Goal: Transaction & Acquisition: Book appointment/travel/reservation

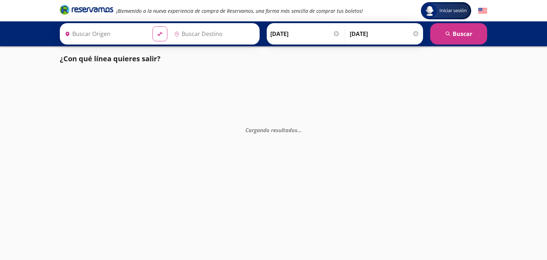
type input "Mexicali, [GEOGRAPHIC_DATA][US_STATE]"
type input "Tijuana, [GEOGRAPHIC_DATA][US_STATE]"
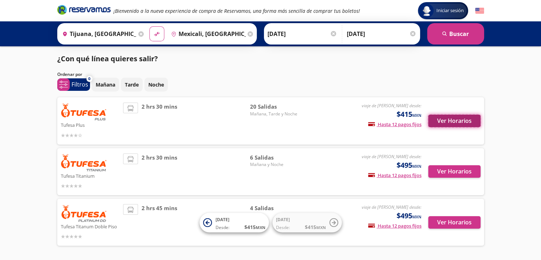
click at [451, 121] on button "Ver Horarios" at bounding box center [454, 121] width 52 height 12
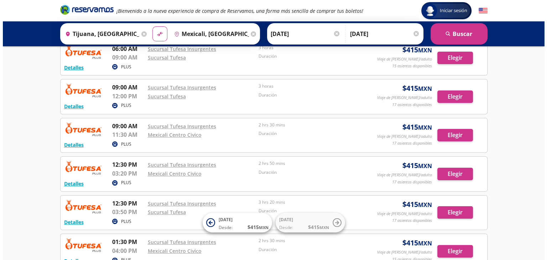
scroll to position [71, 0]
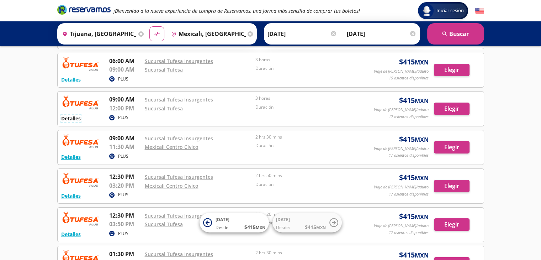
click at [70, 115] on button "Detalles" at bounding box center [71, 118] width 20 height 7
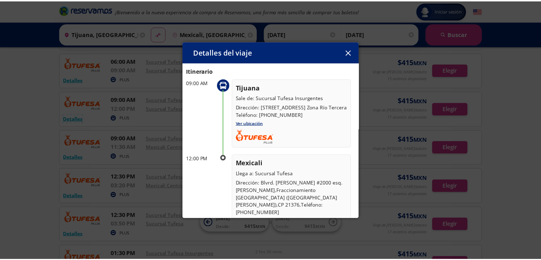
scroll to position [36, 0]
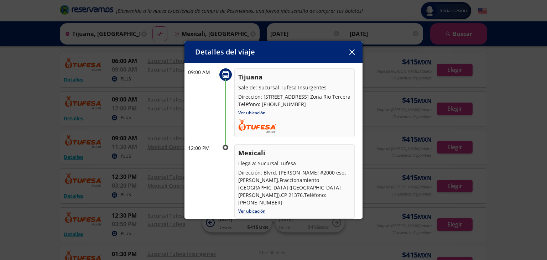
click at [348, 52] on button "button" at bounding box center [351, 52] width 11 height 11
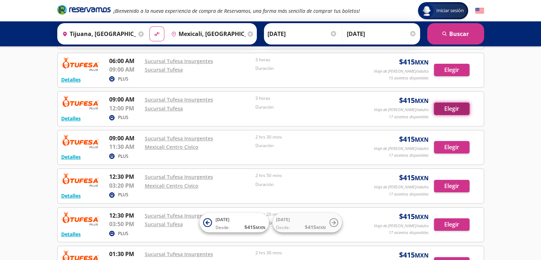
click at [452, 110] on button "Elegir" at bounding box center [452, 108] width 36 height 12
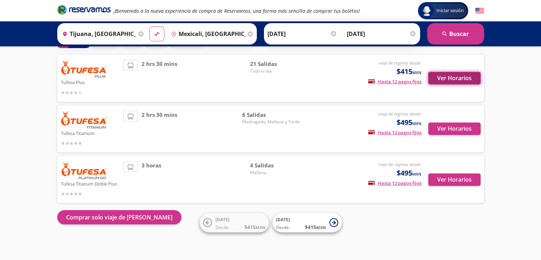
click at [460, 79] on button "Ver Horarios" at bounding box center [454, 78] width 52 height 12
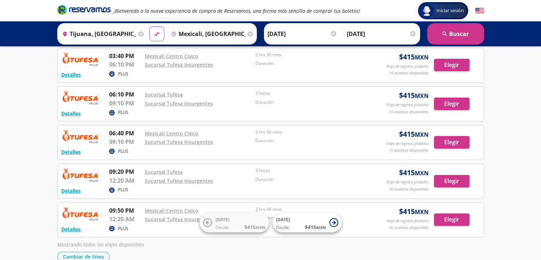
scroll to position [233, 0]
